Goal: Task Accomplishment & Management: Use online tool/utility

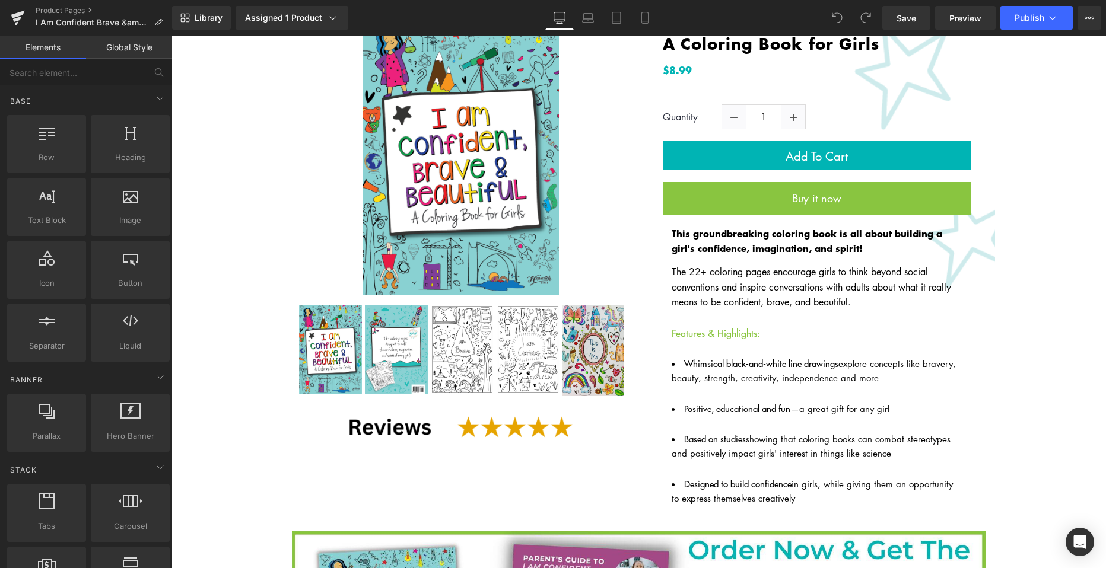
click at [492, 438] on img at bounding box center [460, 427] width 245 height 58
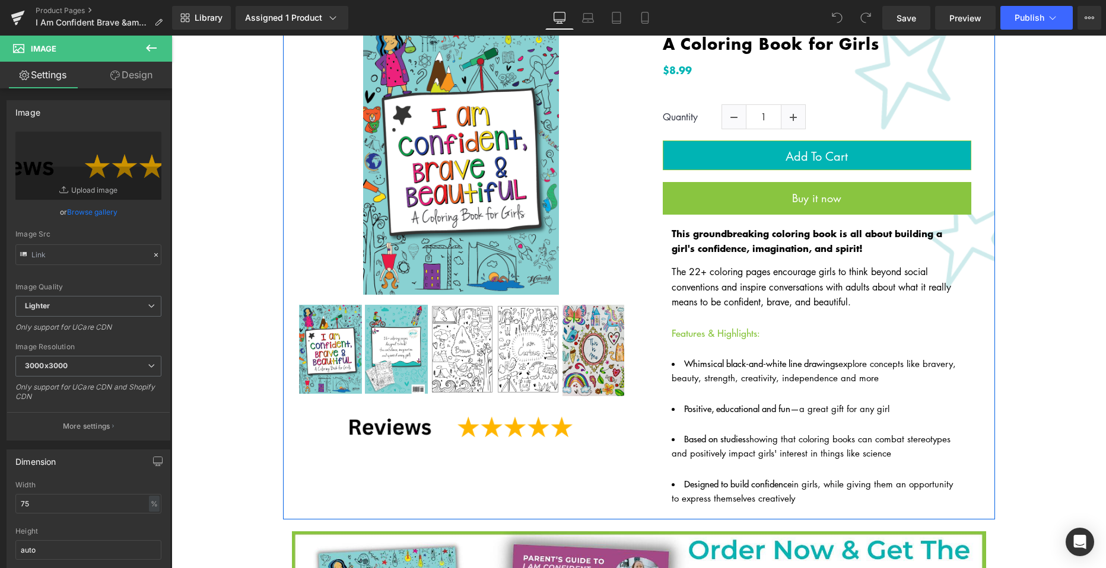
scroll to position [137, 0]
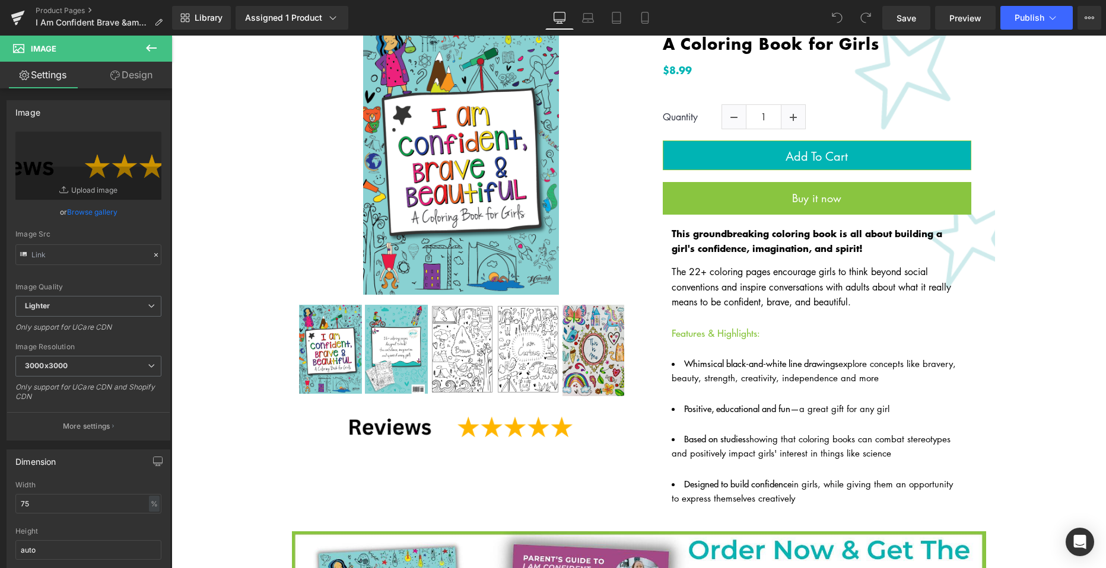
click at [741, 358] on li "Whimsical black-and-white line drawings explore concepts like bravery, beauty, …" at bounding box center [817, 378] width 291 height 43
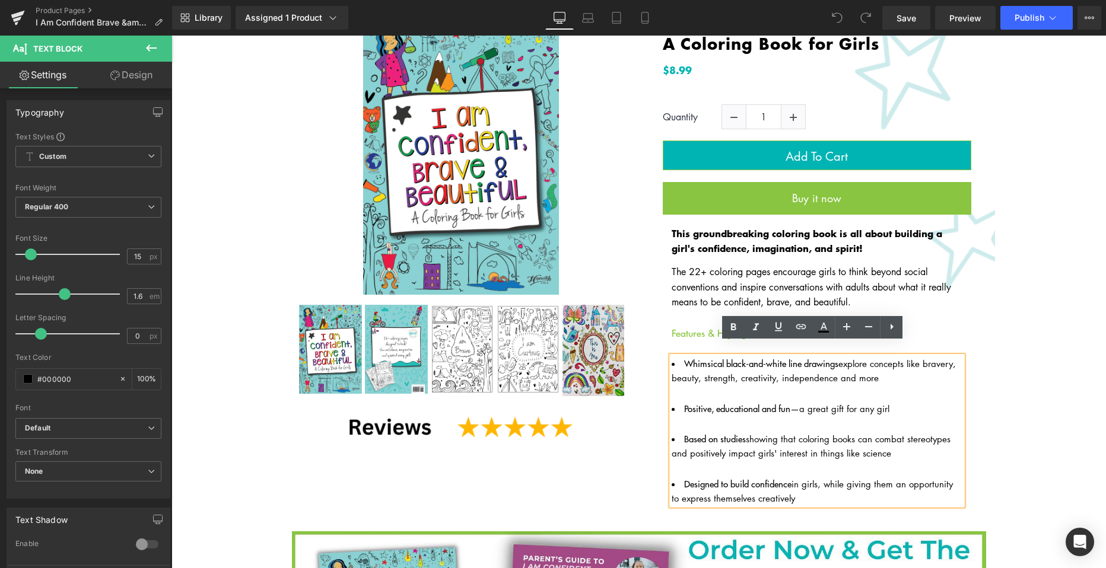
click at [805, 433] on font "Based on studies showing that coloring books can combat stereotypes and positiv…" at bounding box center [811, 446] width 279 height 26
click at [939, 443] on li "Based on studies showing that coloring books can combat stereotypes and positiv…" at bounding box center [817, 453] width 291 height 43
click at [934, 321] on p "The 22+ coloring pages encourage girls to think beyond social conventions and i…" at bounding box center [817, 311] width 291 height 92
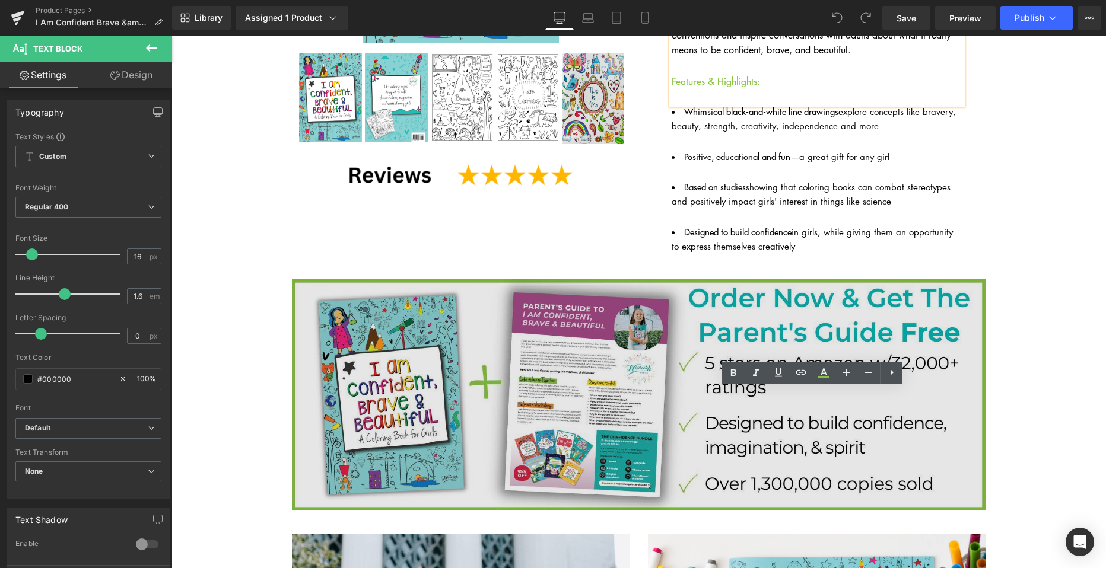
scroll to position [0, 0]
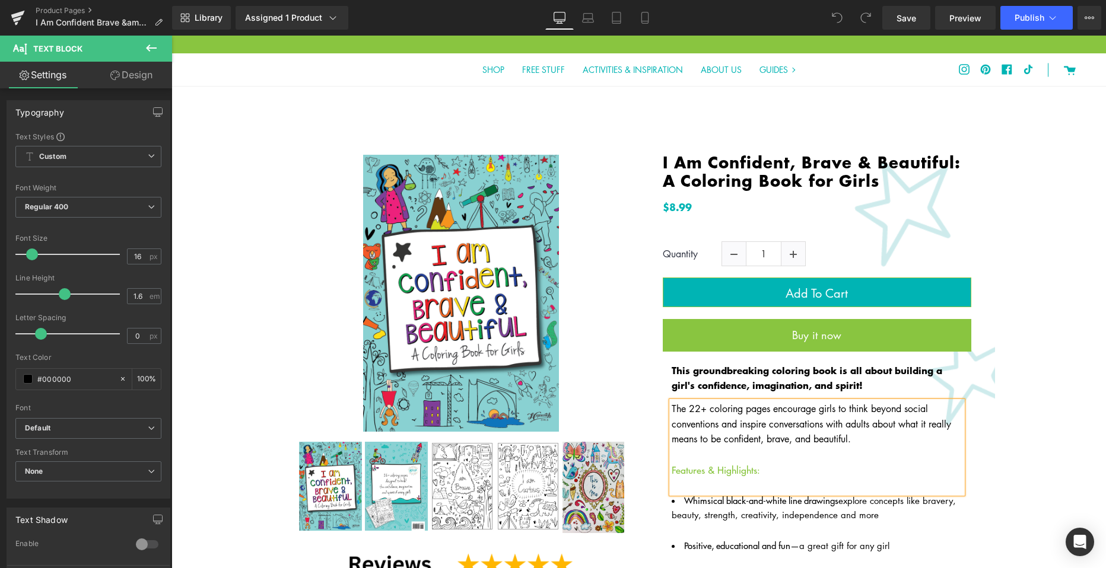
click at [157, 52] on icon at bounding box center [151, 48] width 14 height 14
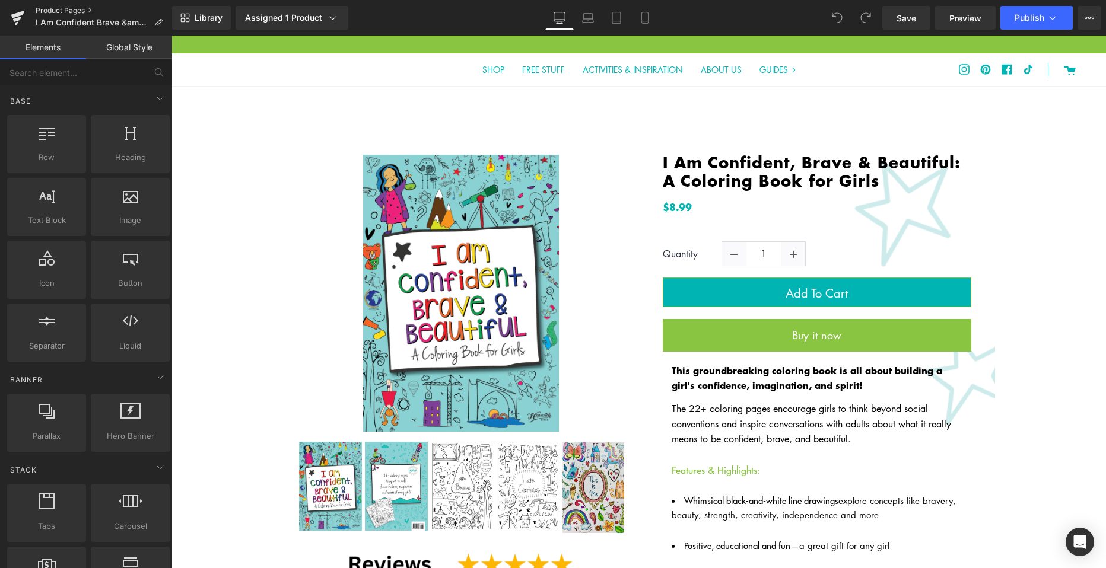
click at [51, 11] on link "Product Pages" at bounding box center [104, 10] width 136 height 9
